Goal: Find specific page/section: Find specific page/section

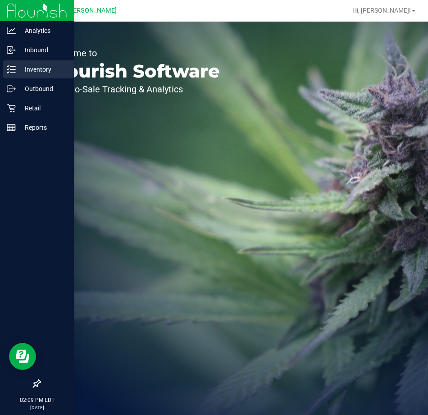
click at [18, 68] on p "Inventory" at bounding box center [43, 69] width 54 height 11
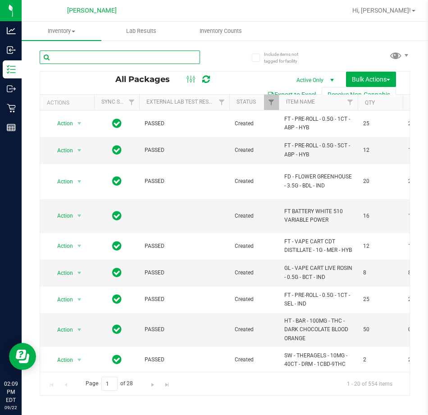
click at [121, 54] on input "text" at bounding box center [120, 57] width 160 height 14
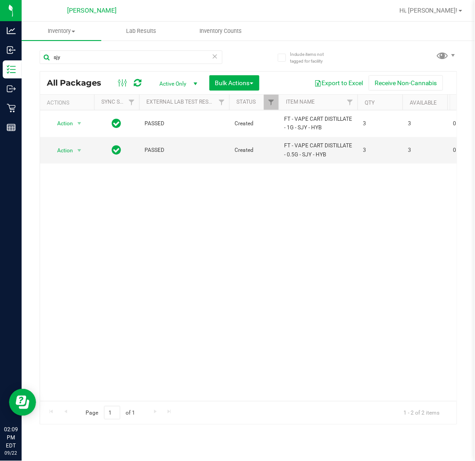
drag, startPoint x: 235, startPoint y: 6, endPoint x: 134, endPoint y: 262, distance: 274.7
click at [136, 270] on div "Action Action Adjust qty Create package Edit attributes Global inventory Locate…" at bounding box center [248, 255] width 417 height 290
click at [78, 54] on input "sjy" at bounding box center [131, 57] width 183 height 14
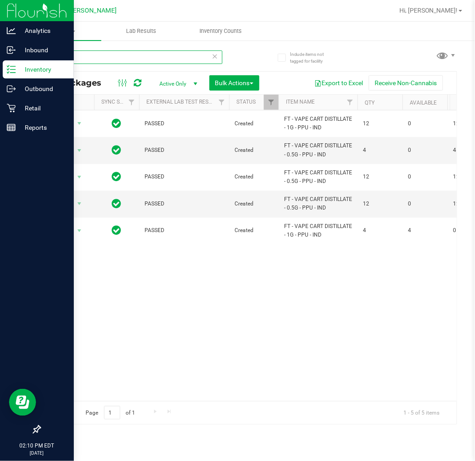
type input "ppu"
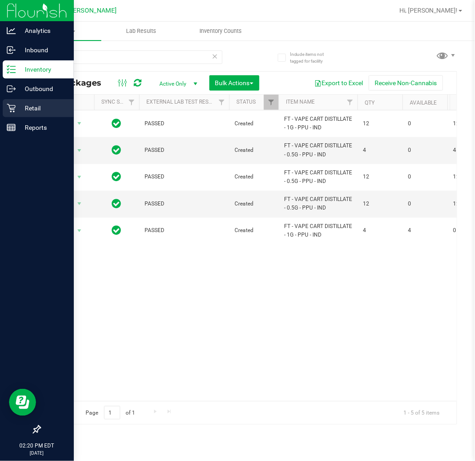
click at [15, 106] on icon at bounding box center [11, 108] width 9 height 9
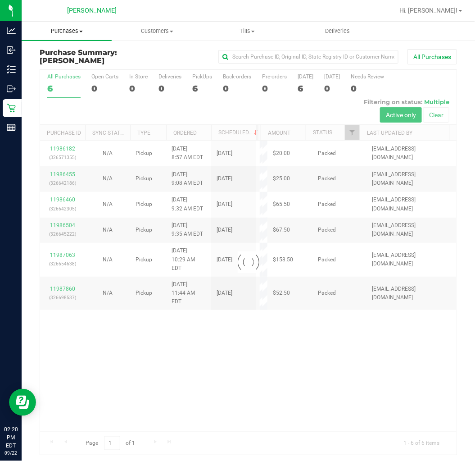
click at [69, 31] on span "Purchases" at bounding box center [67, 31] width 90 height 8
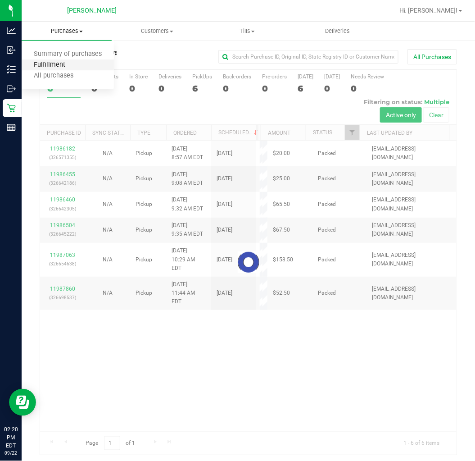
click at [61, 64] on span "Fulfillment" at bounding box center [50, 65] width 56 height 8
